Goal: Task Accomplishment & Management: Complete application form

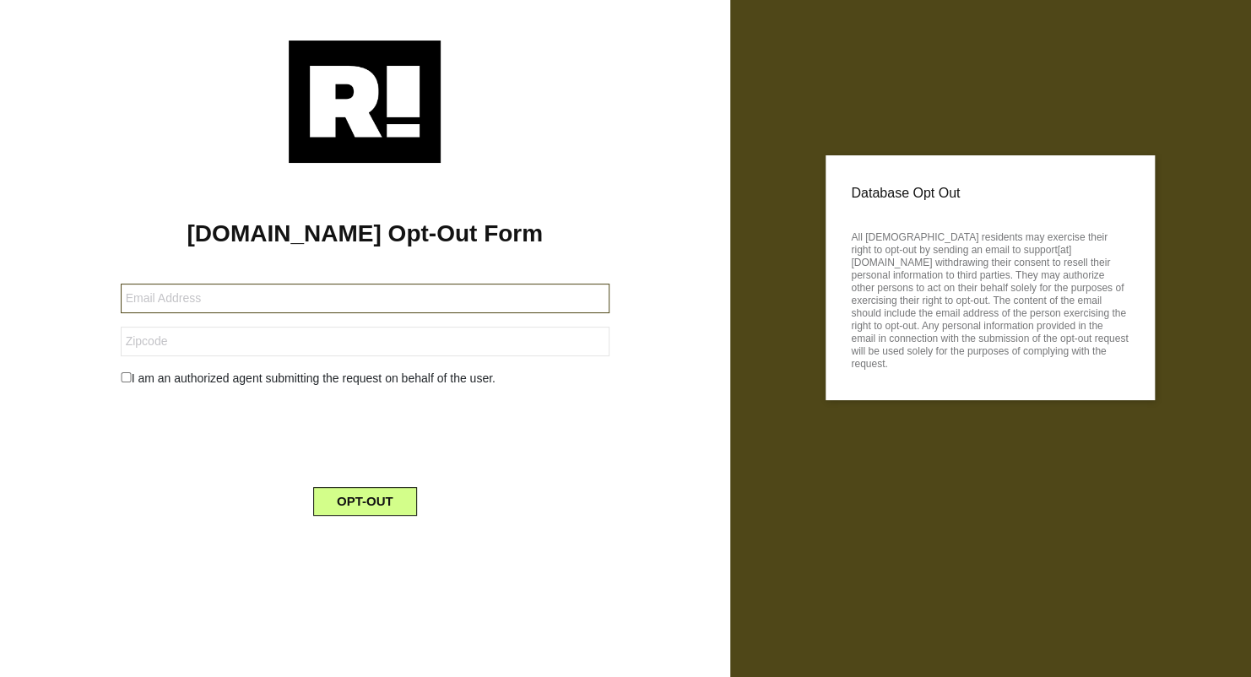
click at [175, 295] on input "text" at bounding box center [365, 299] width 489 height 30
type input "[EMAIL_ADDRESS][DOMAIN_NAME]"
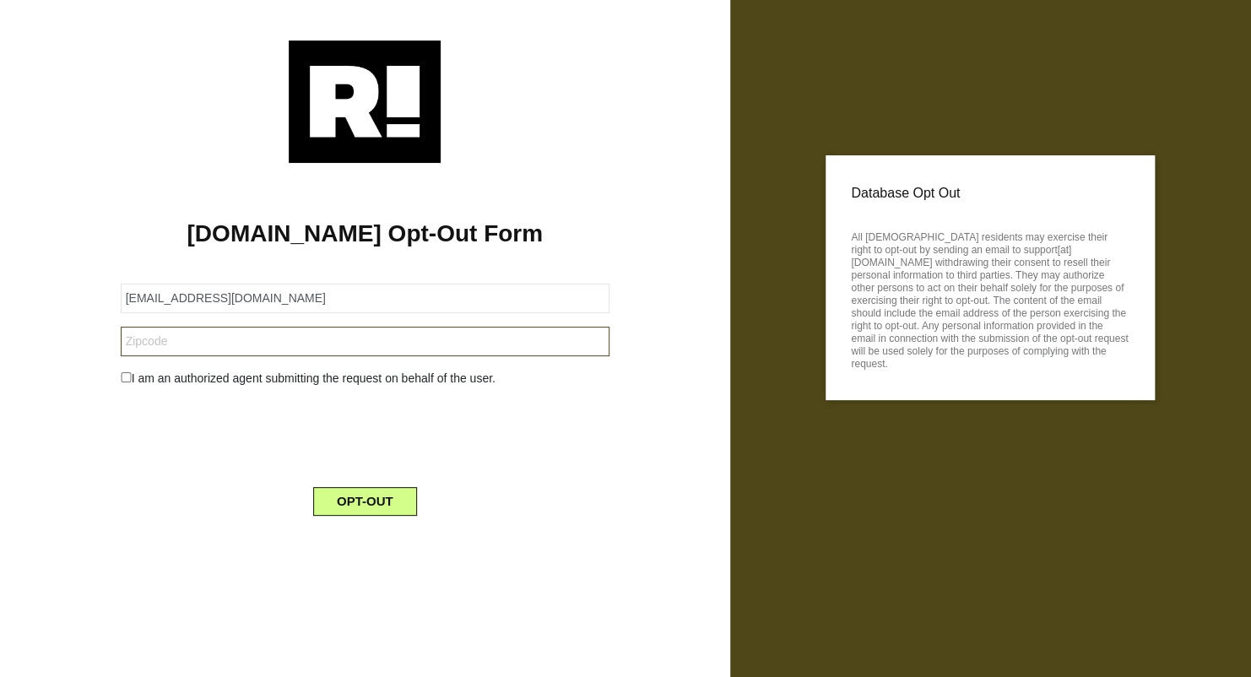
click at [149, 343] on input "text" at bounding box center [365, 342] width 489 height 30
type input "29579"
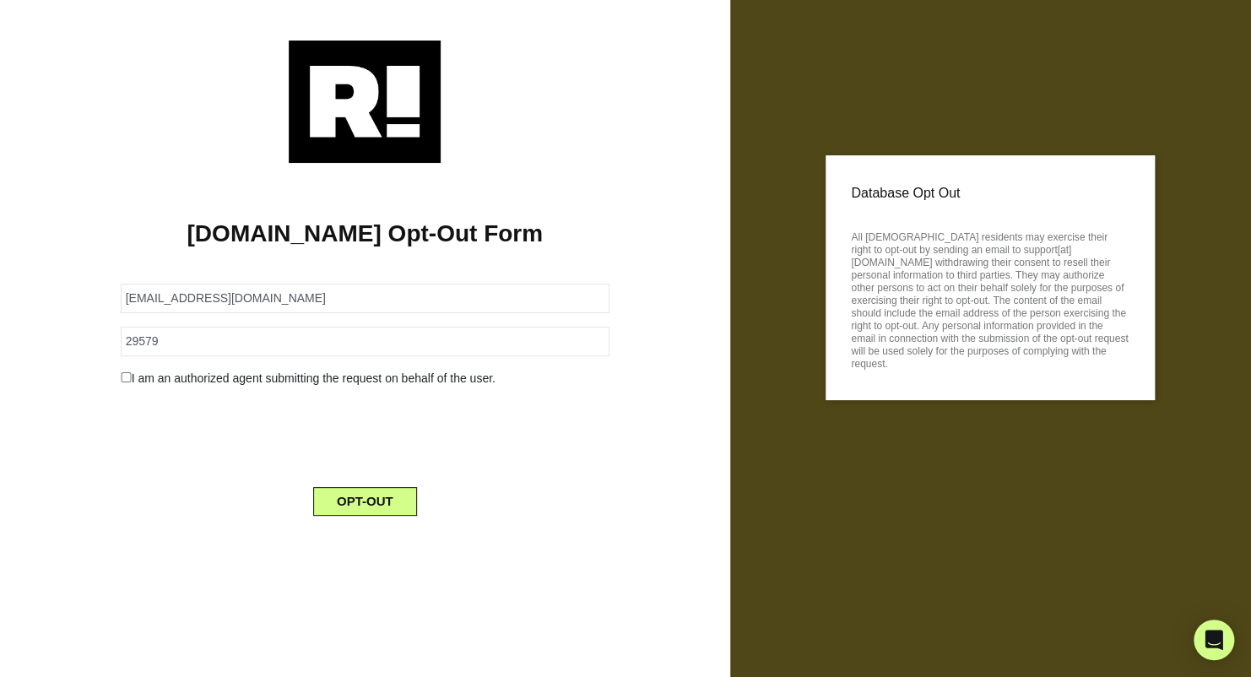
click at [122, 373] on input "checkbox" at bounding box center [126, 377] width 11 height 10
checkbox input "false"
click at [342, 500] on button "OPT-OUT" at bounding box center [365, 501] width 104 height 29
